Goal: Find specific page/section: Find specific page/section

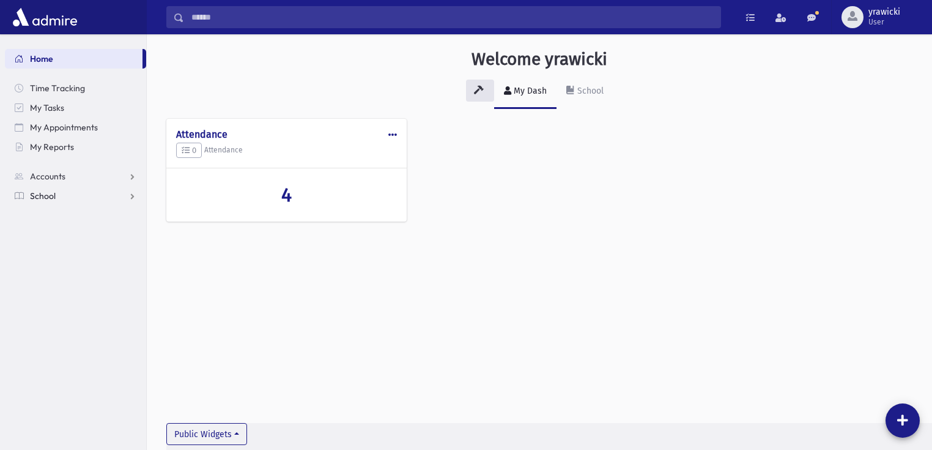
click at [42, 202] on link "School" at bounding box center [75, 196] width 141 height 20
click at [45, 213] on span "Students" at bounding box center [54, 215] width 34 height 11
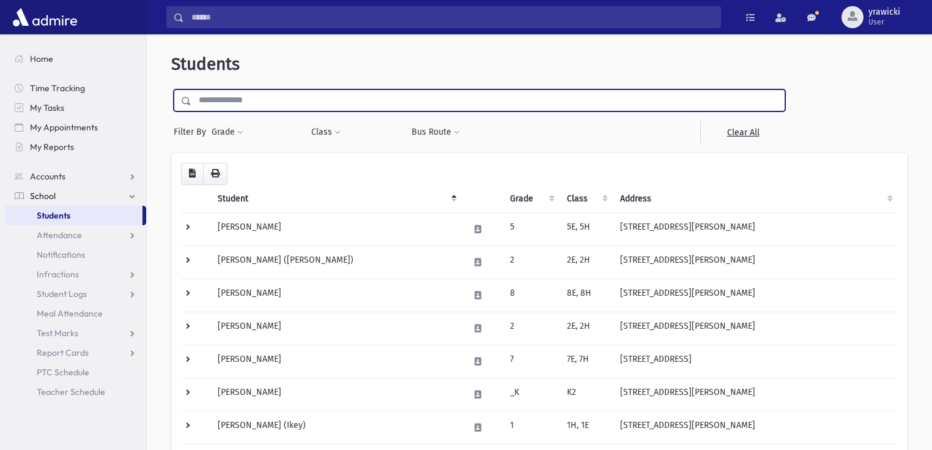
click at [229, 100] on input "text" at bounding box center [487, 100] width 593 height 22
type input "*****"
click at [171, 89] on input "submit" at bounding box center [188, 97] width 34 height 17
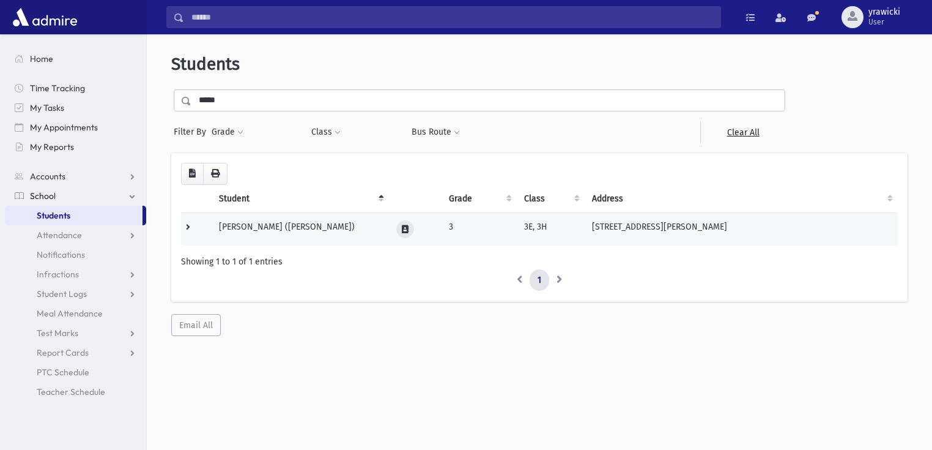
click at [402, 229] on icon at bounding box center [405, 229] width 7 height 8
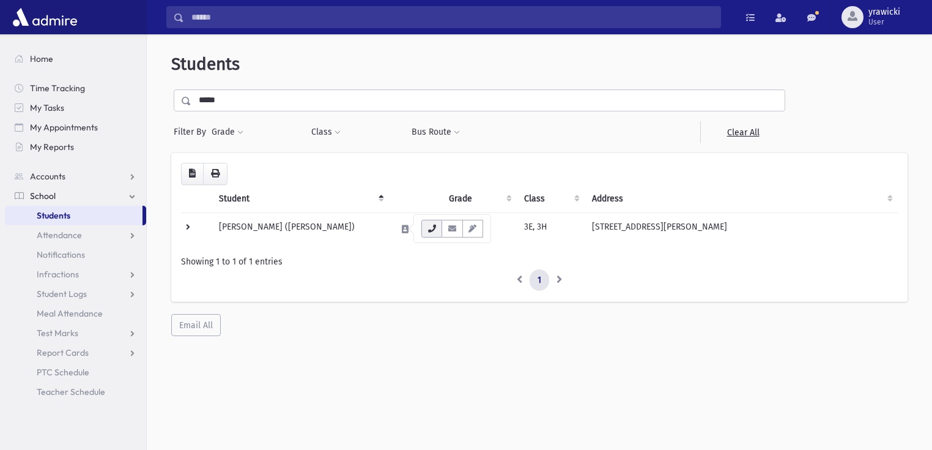
click at [431, 228] on icon "button" at bounding box center [432, 228] width 10 height 8
